Goal: Task Accomplishment & Management: Manage account settings

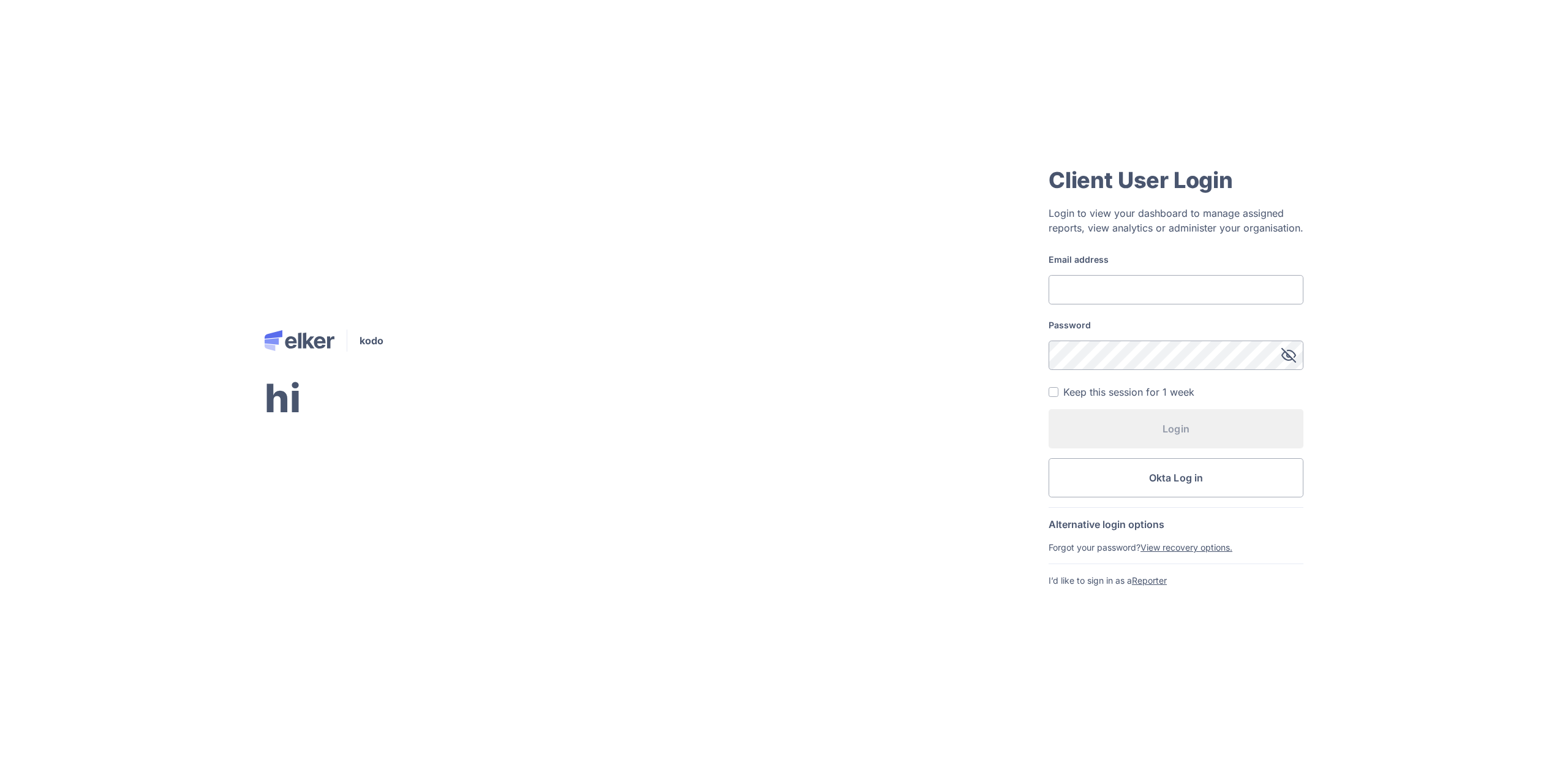
click at [1230, 305] on form "Email address Password Keep this session for 1 week Login Okta Log in" at bounding box center [1176, 375] width 255 height 244
click at [1214, 286] on input "Email address" at bounding box center [1176, 289] width 255 height 29
type input "[EMAIL_ADDRESS][DOMAIN_NAME]"
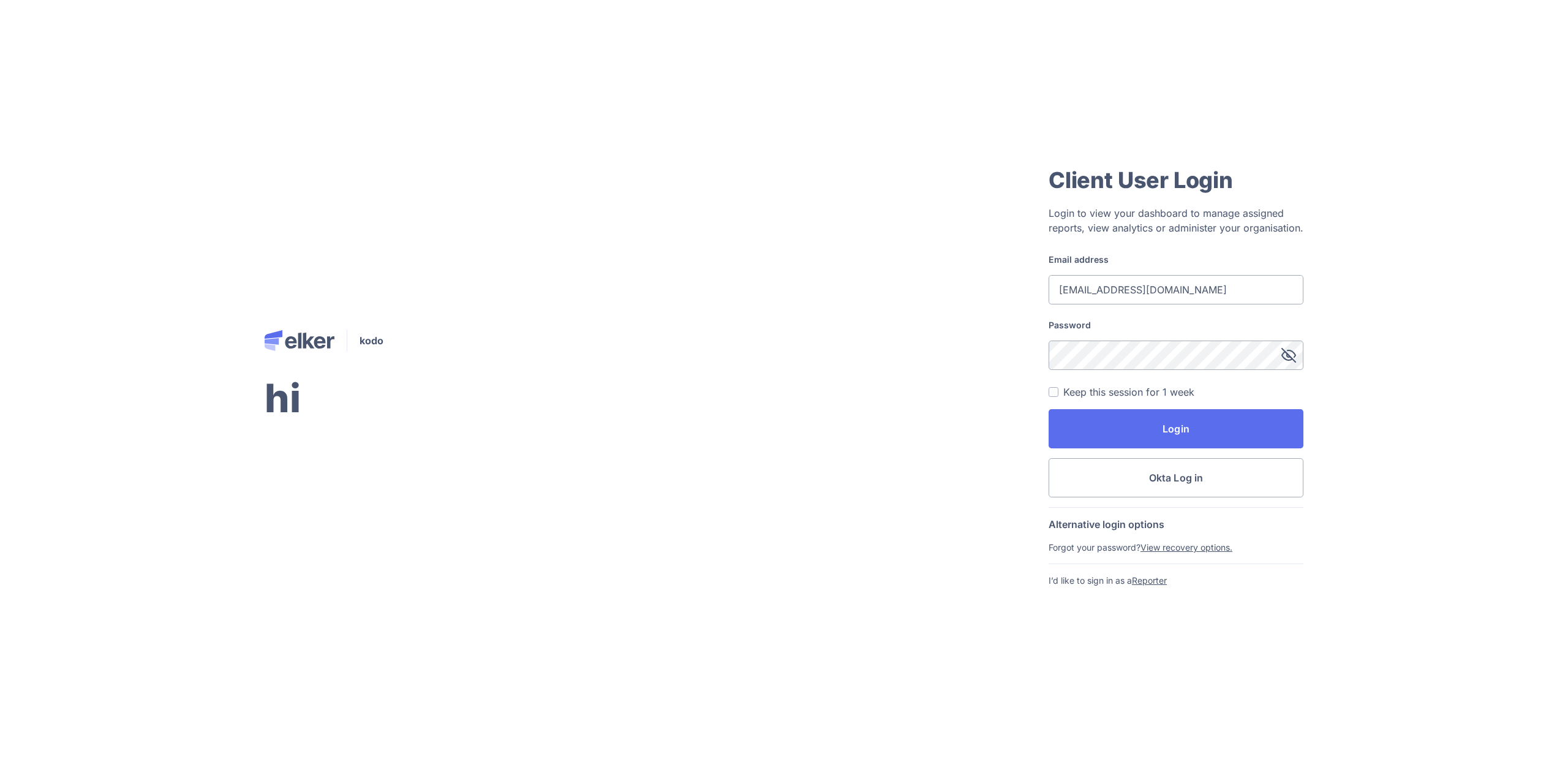
click at [1049, 409] on button "Login" at bounding box center [1176, 429] width 255 height 39
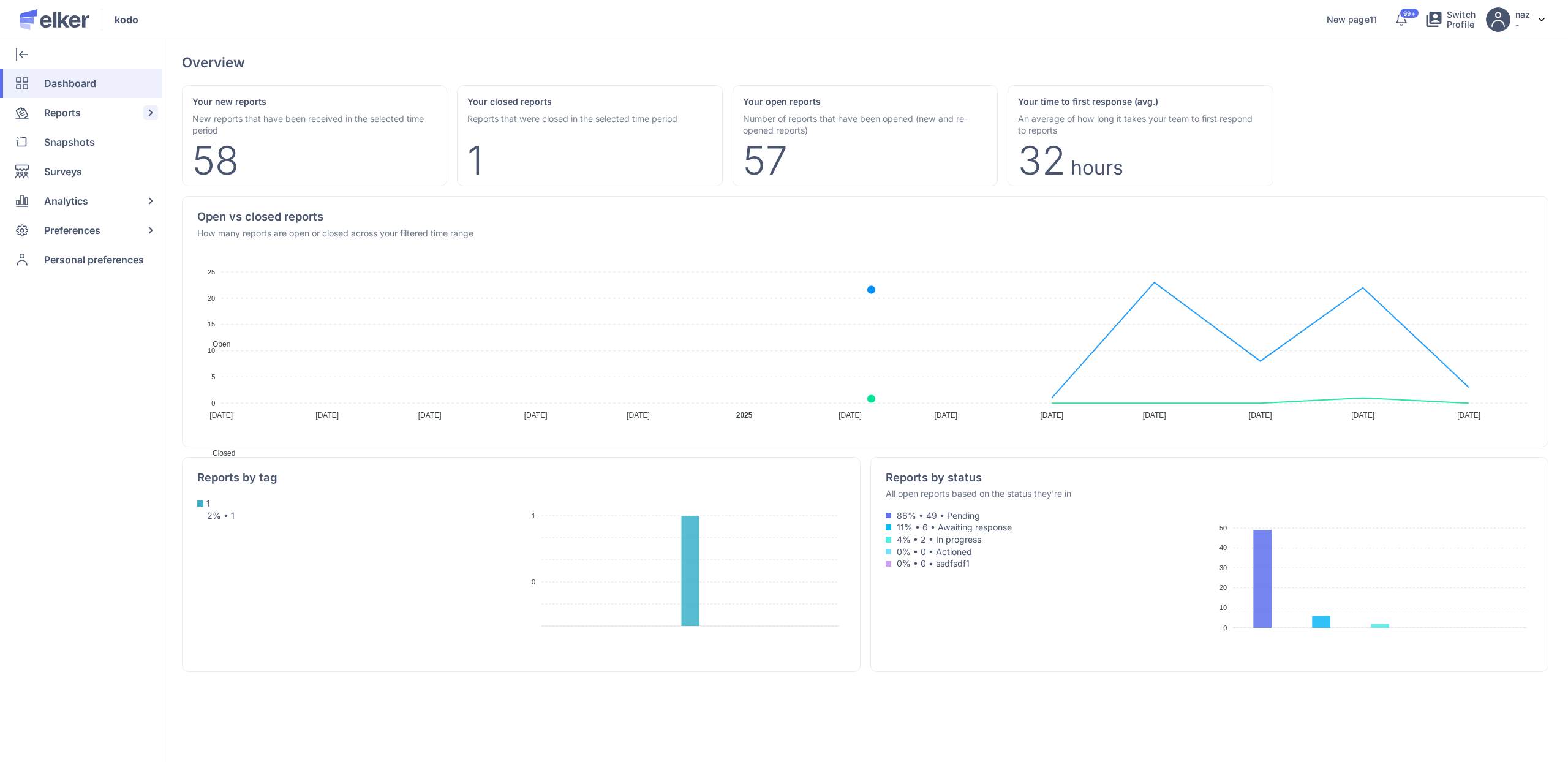
click at [67, 107] on span "Reports" at bounding box center [63, 113] width 37 height 29
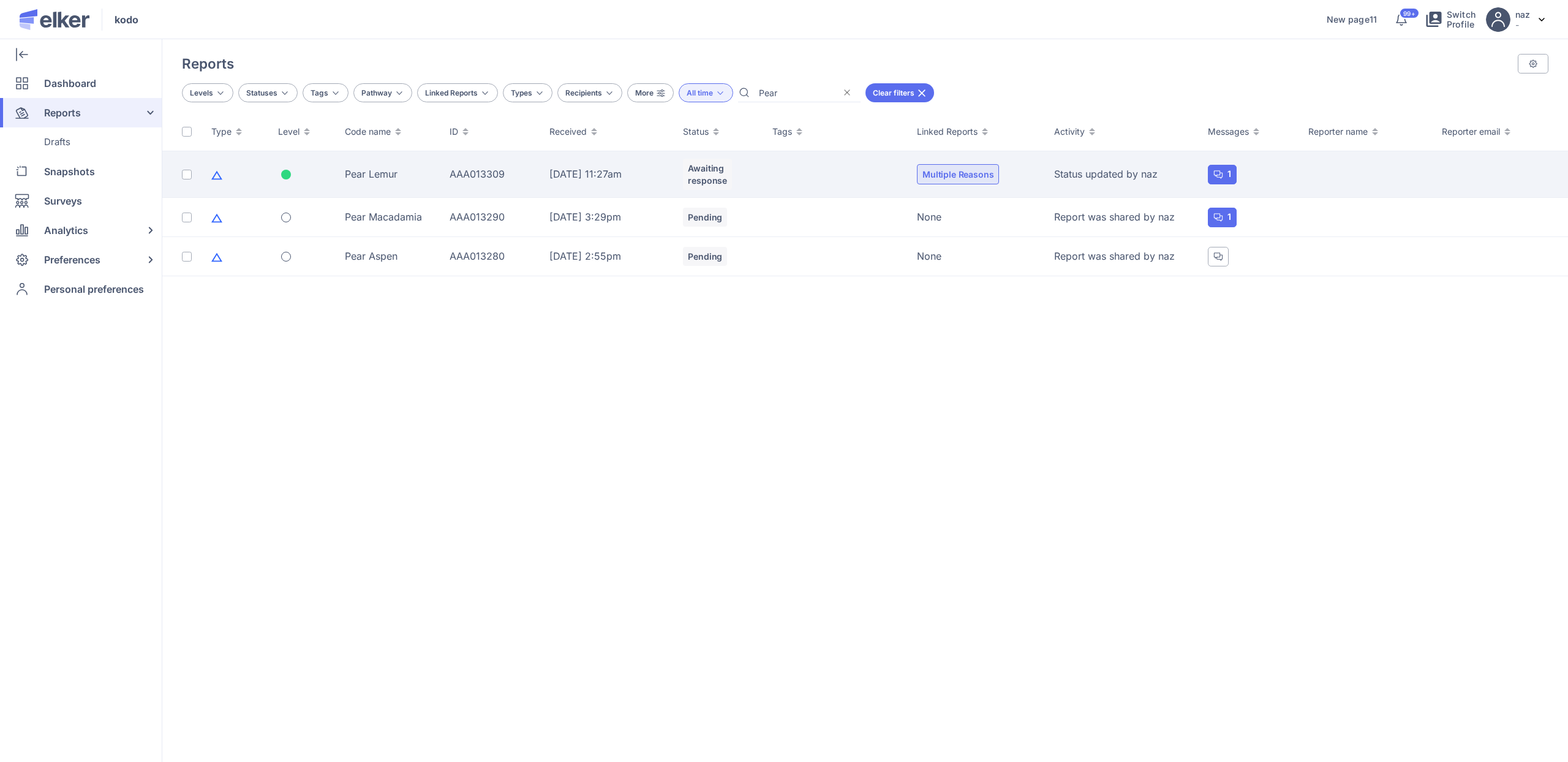
click at [460, 167] on div "AAA013309" at bounding box center [492, 174] width 86 height 14
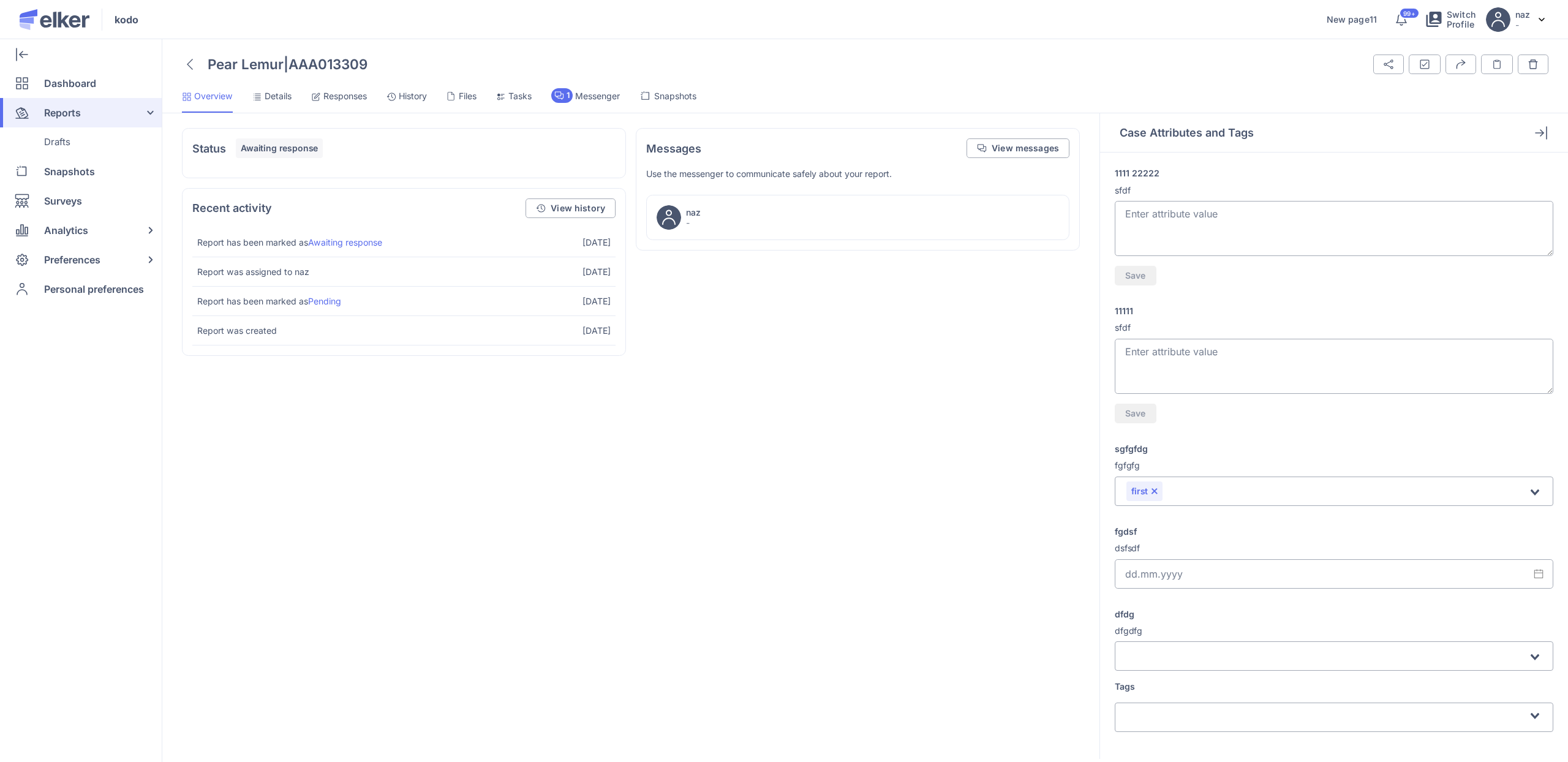
click at [594, 95] on span "Messenger" at bounding box center [597, 96] width 44 height 12
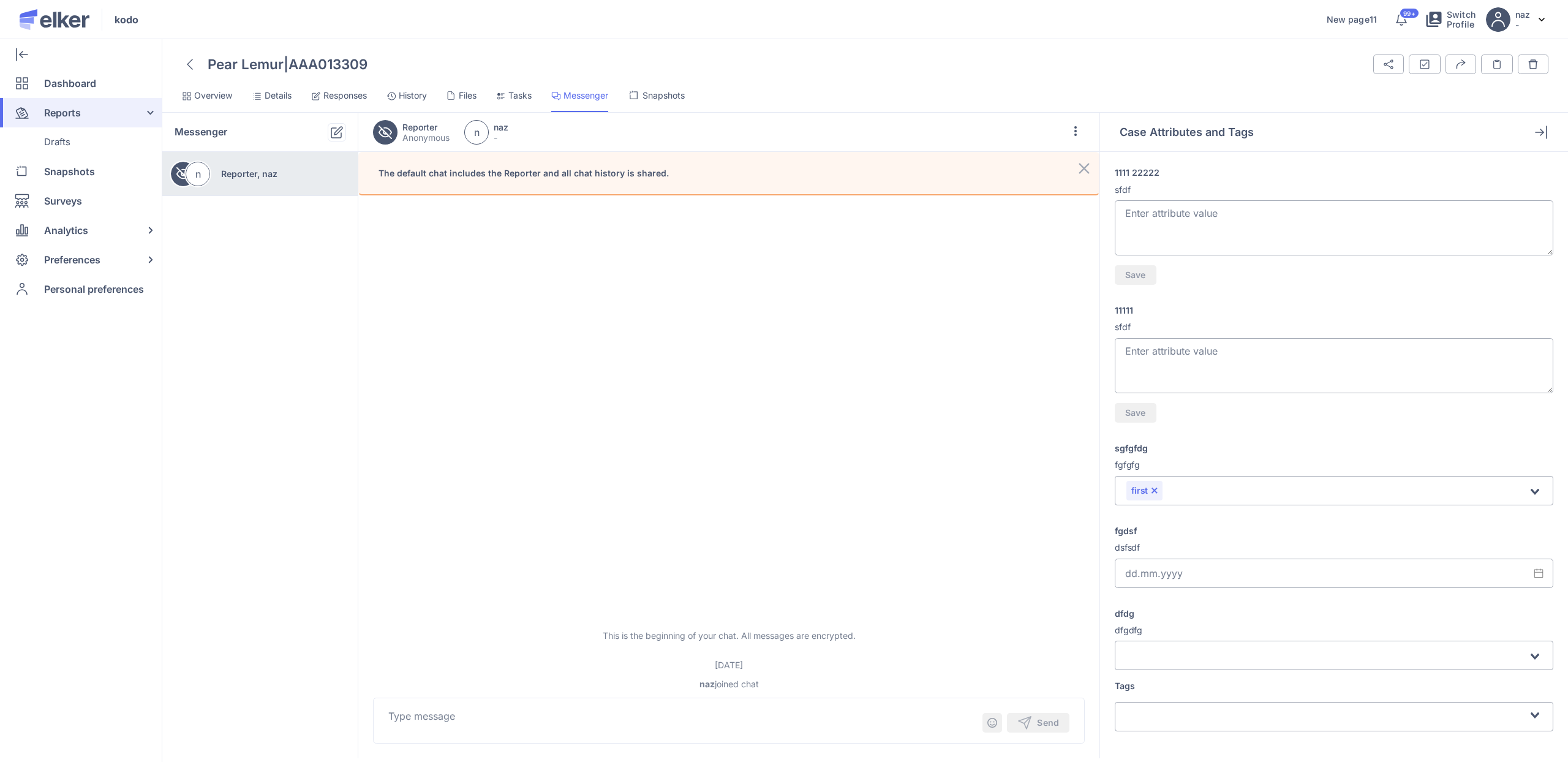
click at [338, 99] on span "Responses" at bounding box center [345, 95] width 44 height 12
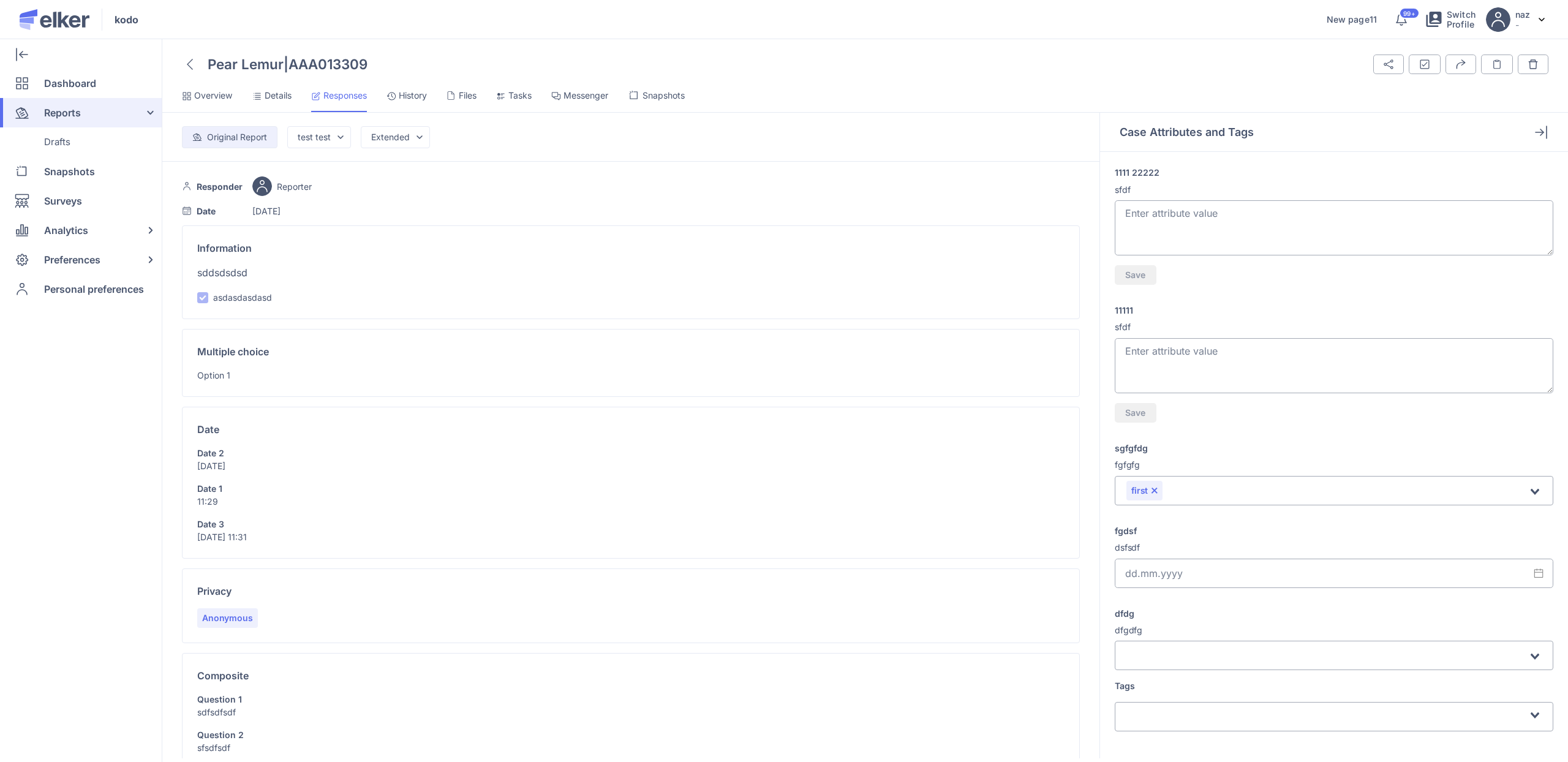
click at [283, 92] on span "Details" at bounding box center [278, 95] width 27 height 12
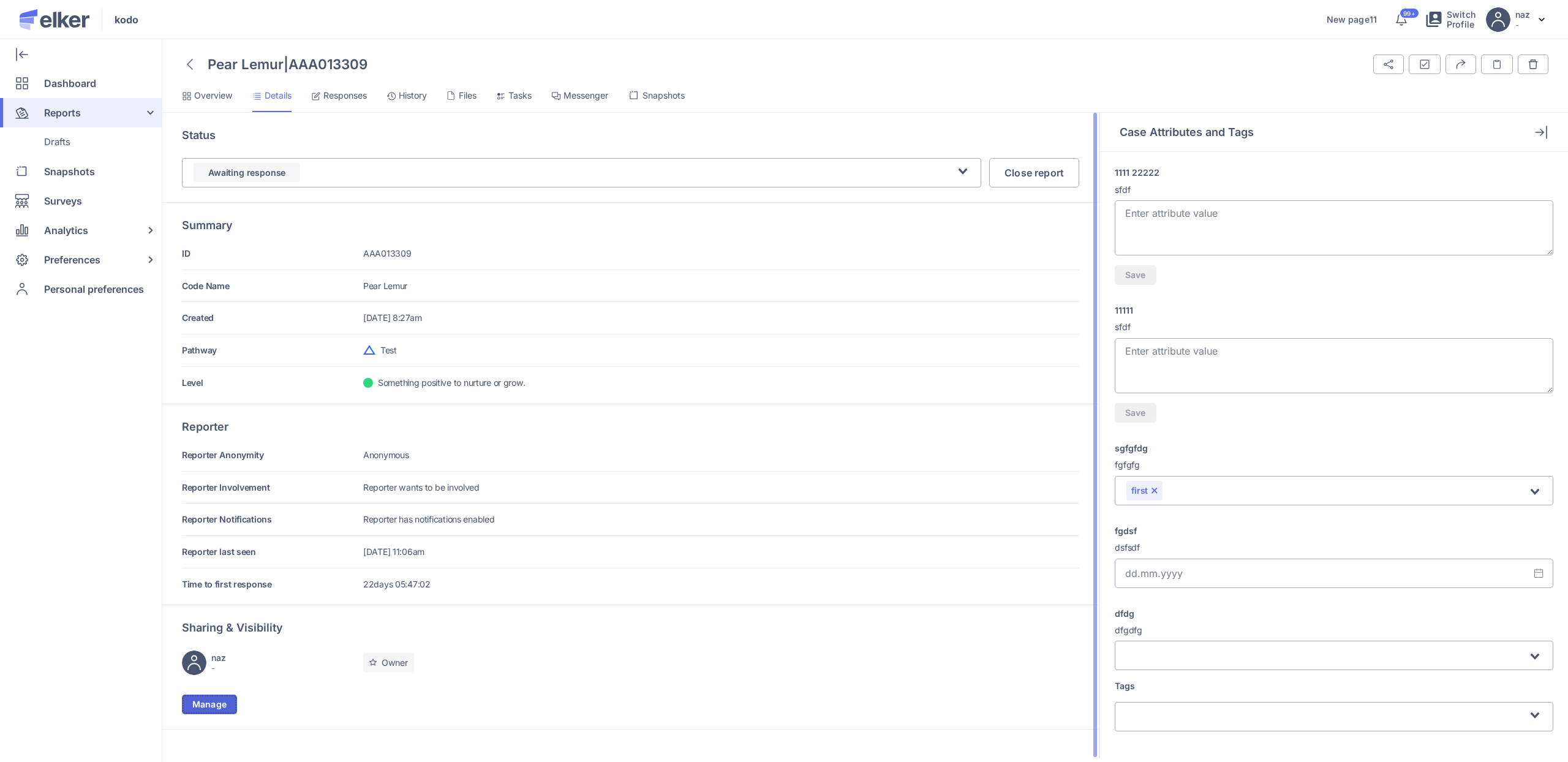
click at [220, 701] on span "Manage" at bounding box center [209, 705] width 34 height 9
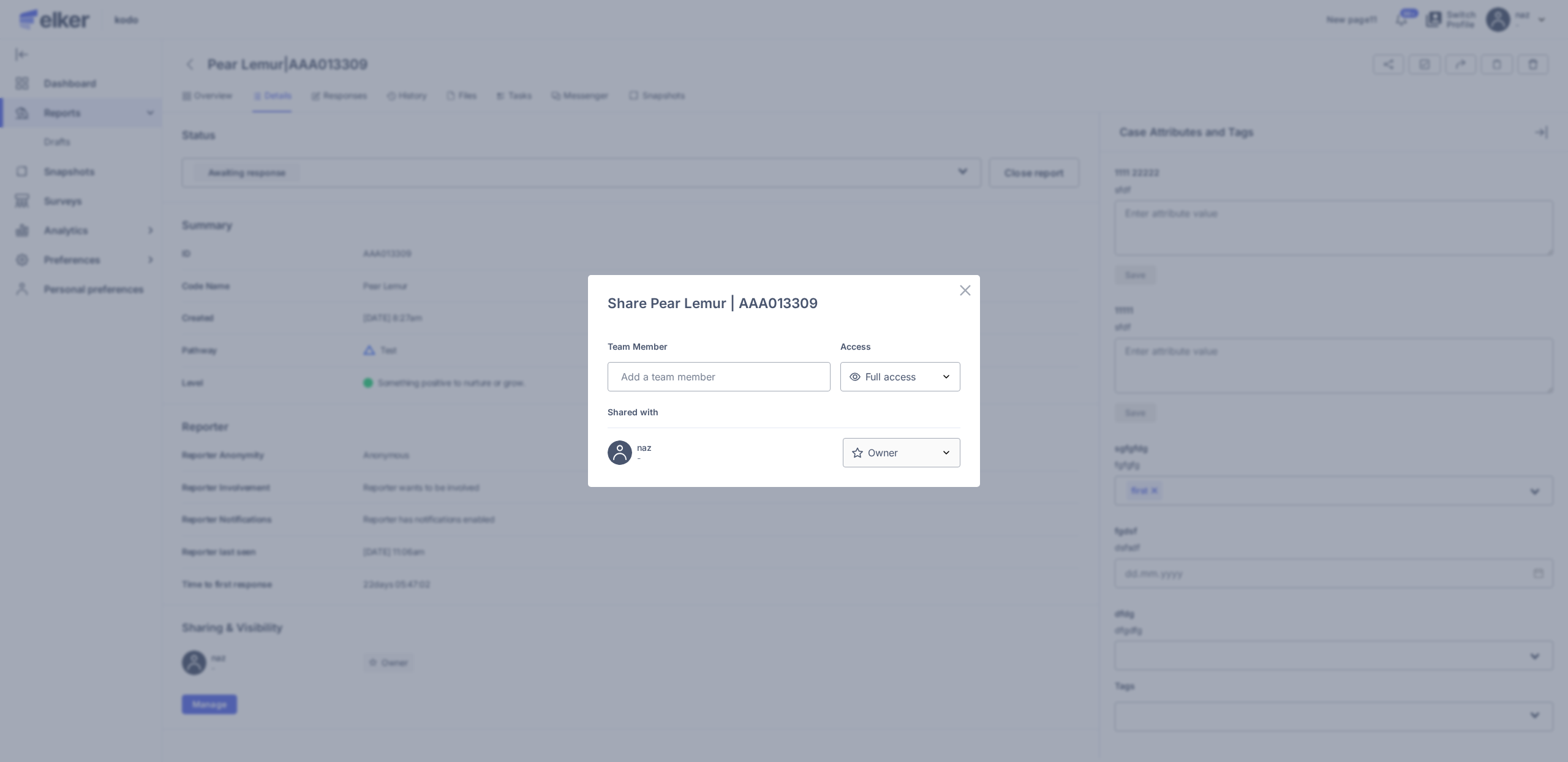
click at [743, 381] on input "Search for option" at bounding box center [716, 377] width 199 height 15
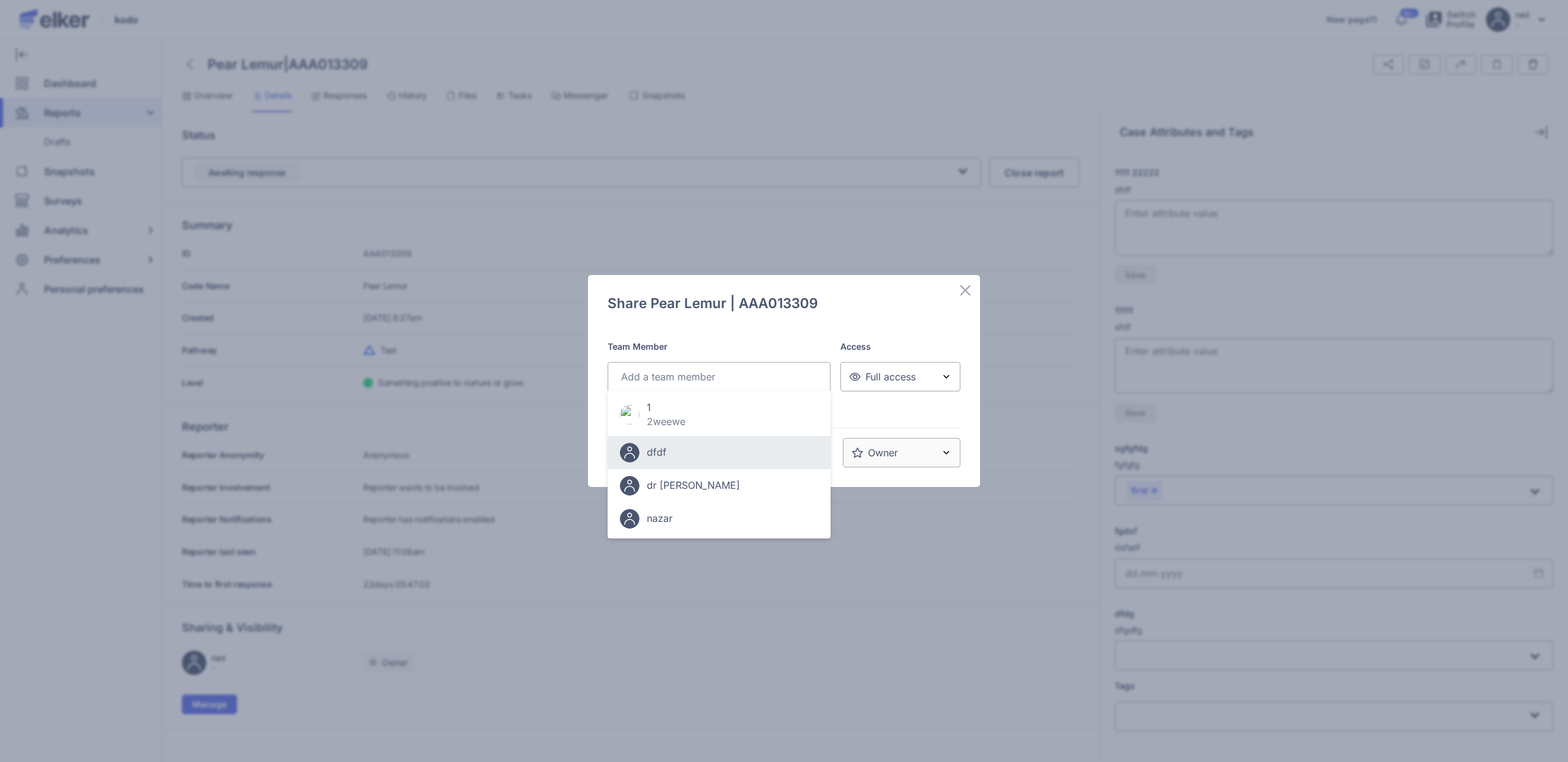
click at [676, 446] on div "dfdf" at bounding box center [719, 452] width 199 height 20
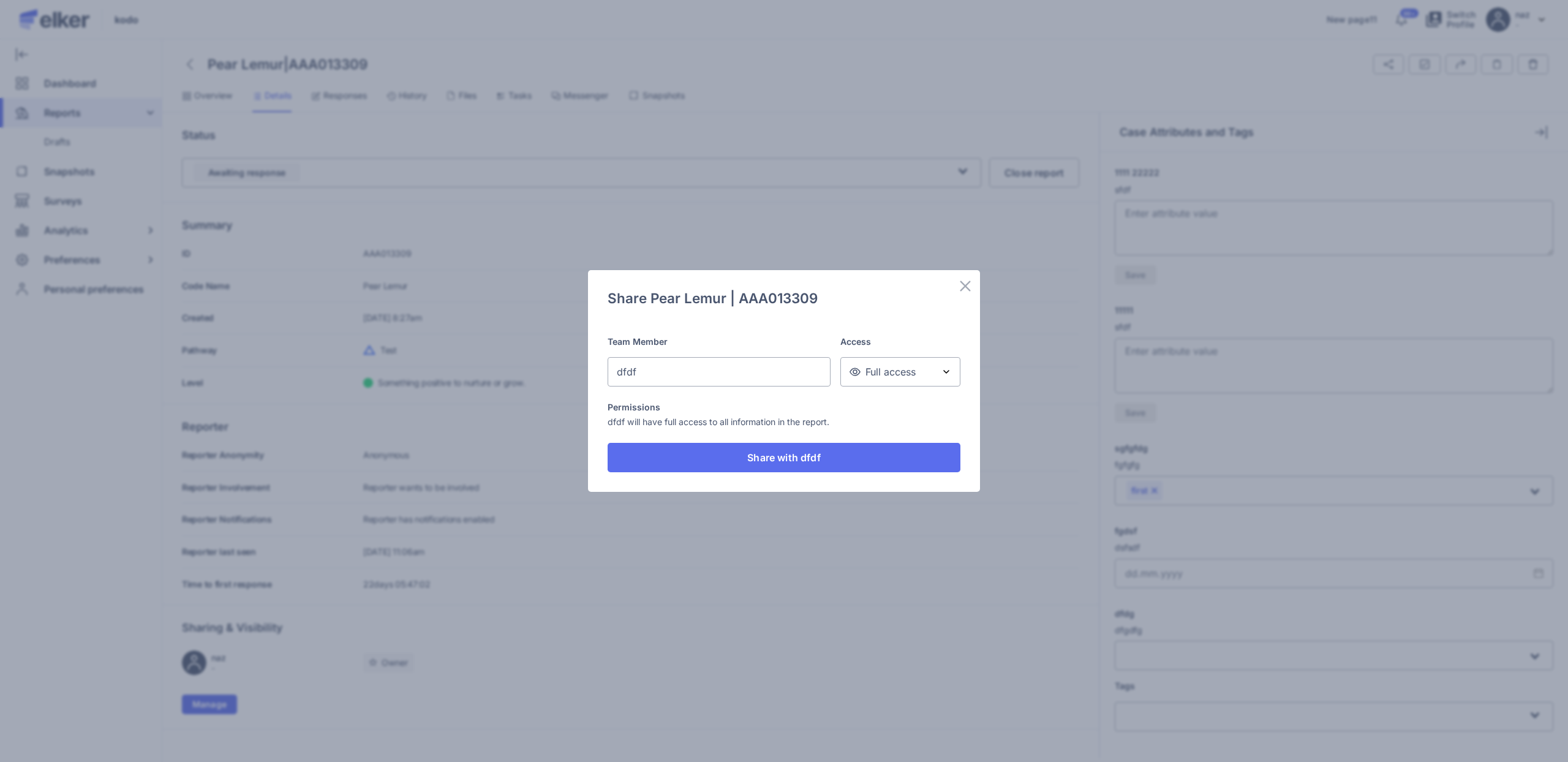
click at [894, 361] on div "Full access" at bounding box center [892, 372] width 88 height 22
click at [899, 433] on div "Full access" at bounding box center [900, 431] width 95 height 25
click at [892, 376] on span "Full access" at bounding box center [882, 372] width 66 height 14
click at [886, 465] on div "Redacted" at bounding box center [900, 460] width 95 height 25
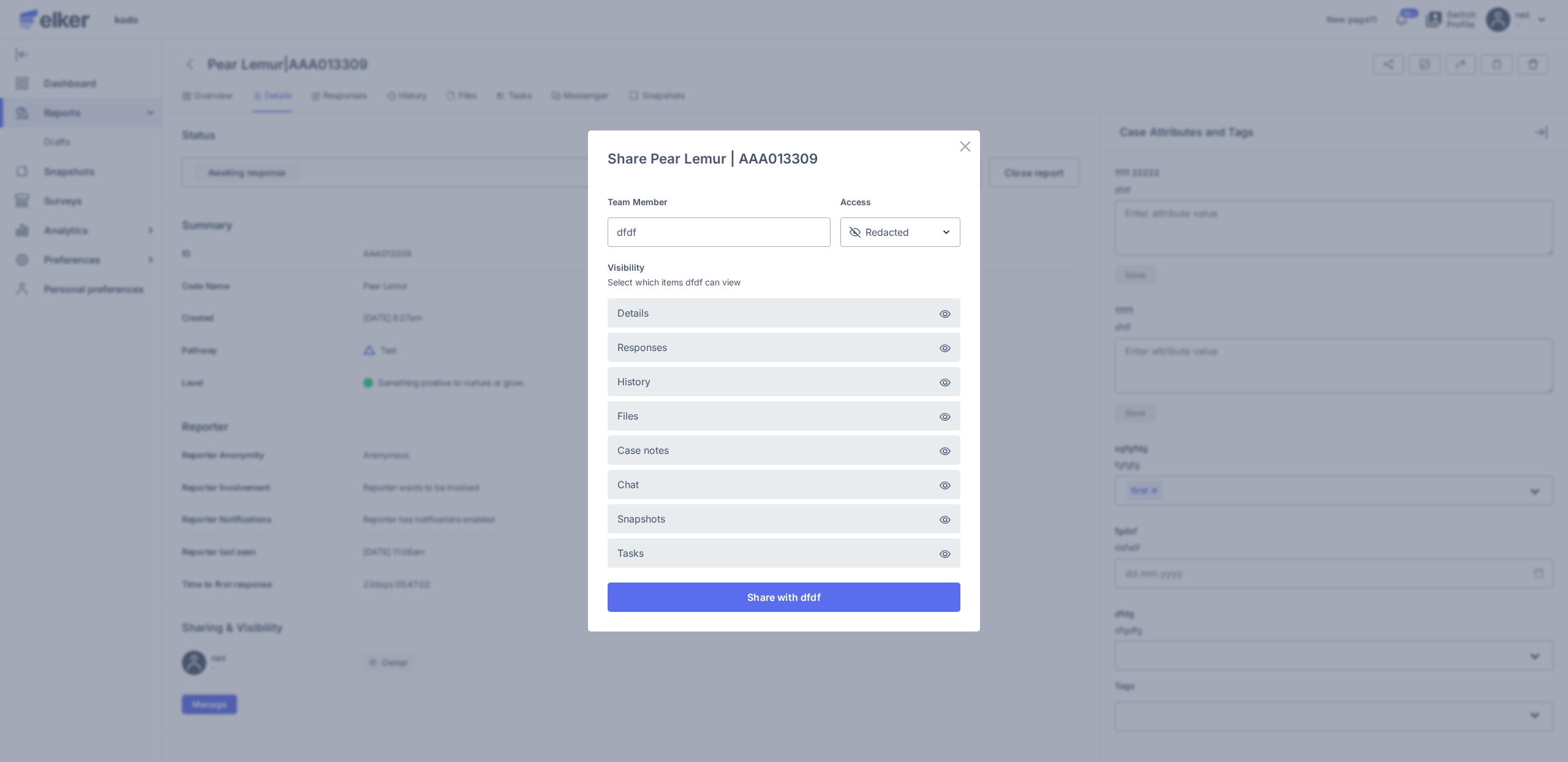
click at [947, 379] on img at bounding box center [945, 383] width 11 height 9
click at [805, 599] on span "Share with dfdf" at bounding box center [784, 597] width 73 height 9
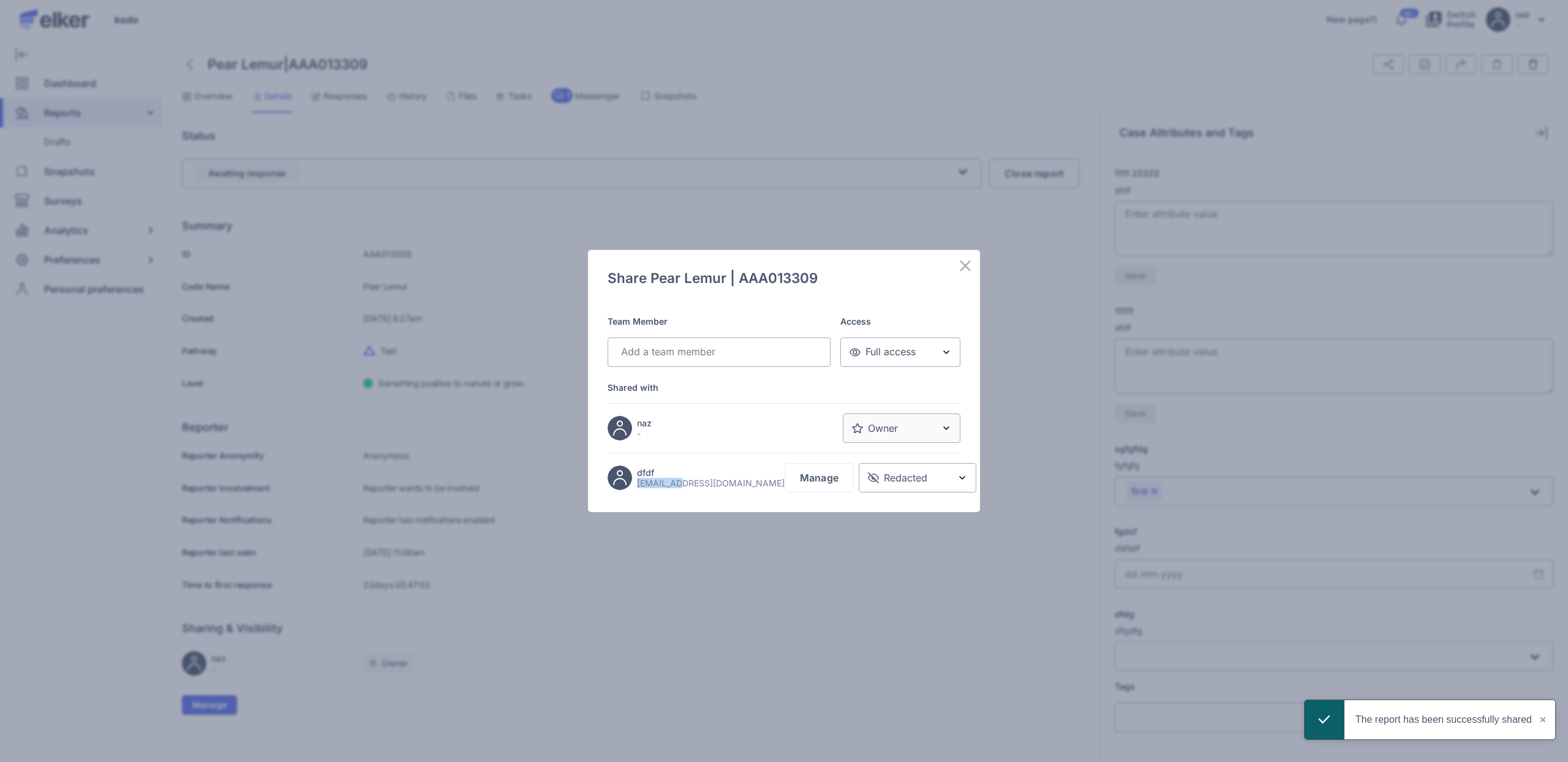
drag, startPoint x: 636, startPoint y: 484, endPoint x: 709, endPoint y: 487, distance: 73.1
click at [709, 487] on div "dfdf [EMAIL_ADDRESS][DOMAIN_NAME] Manage" at bounding box center [731, 478] width 247 height 29
copy p "[EMAIL_ADDRESS][DOMAIN_NAME]"
click at [967, 262] on icon at bounding box center [965, 265] width 10 height 10
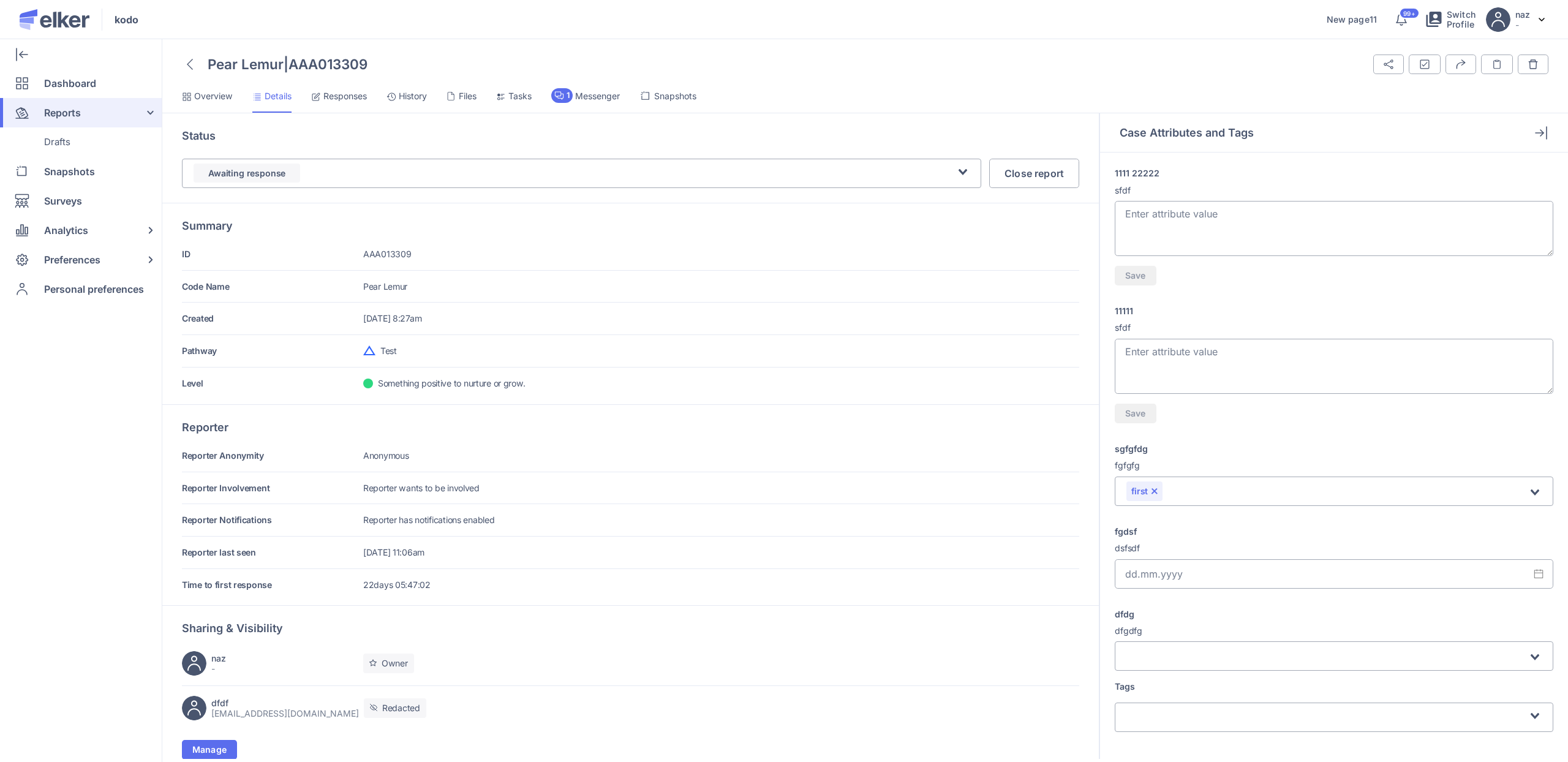
click at [403, 100] on span "History" at bounding box center [412, 96] width 28 height 12
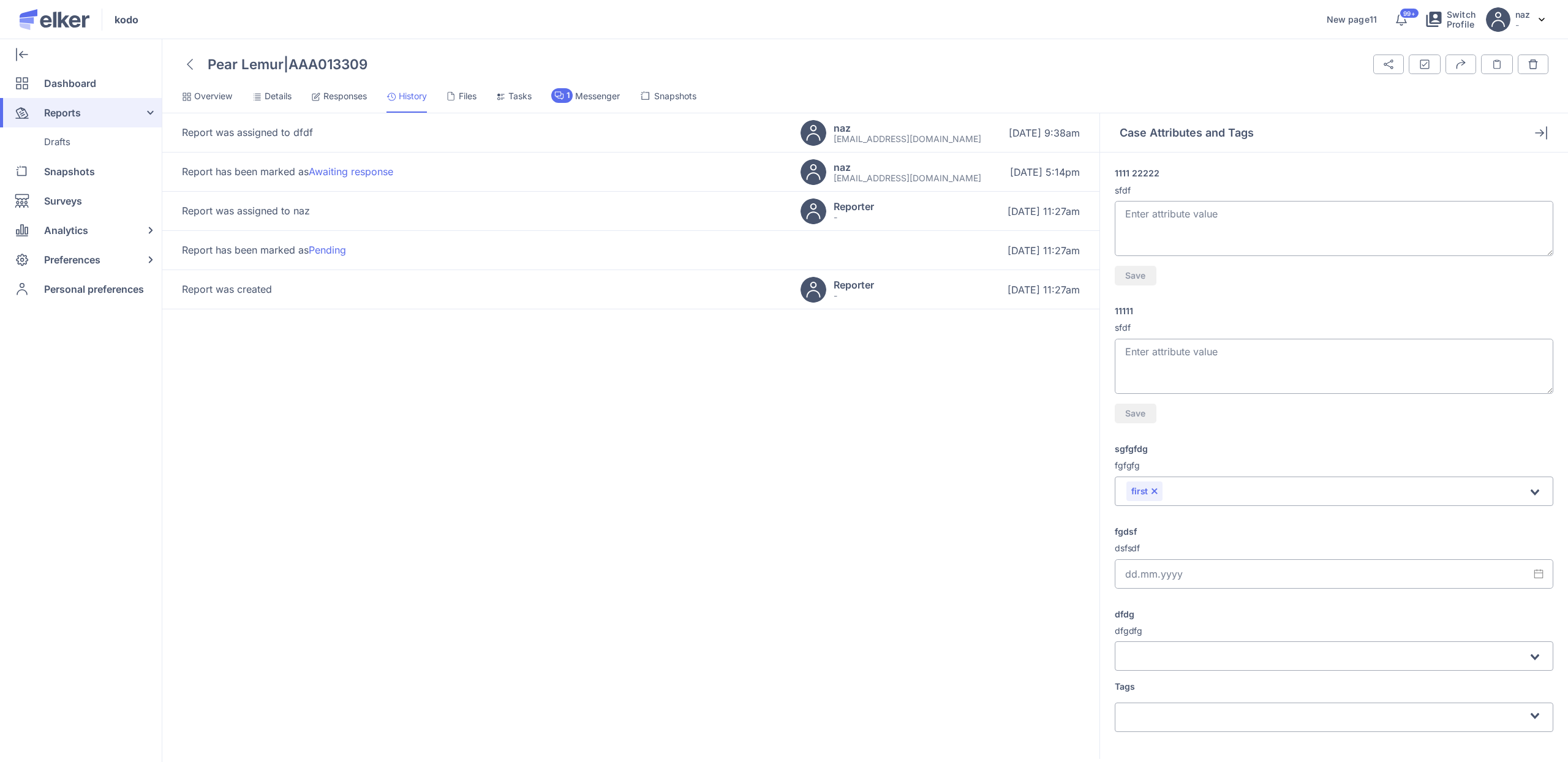
click at [410, 98] on span "History" at bounding box center [412, 96] width 28 height 12
